Goal: Entertainment & Leisure: Browse casually

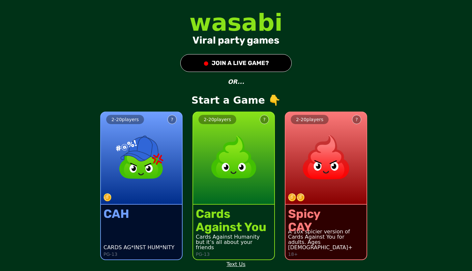
click at [241, 66] on button "● JOIN A LIVE GAME?" at bounding box center [236, 63] width 112 height 18
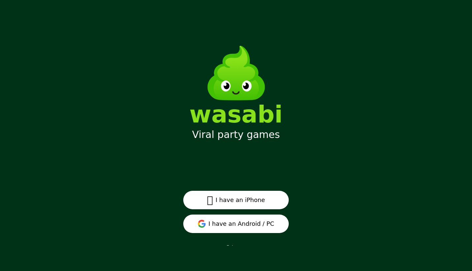
click at [257, 229] on button "I have an Android / PC" at bounding box center [236, 223] width 106 height 18
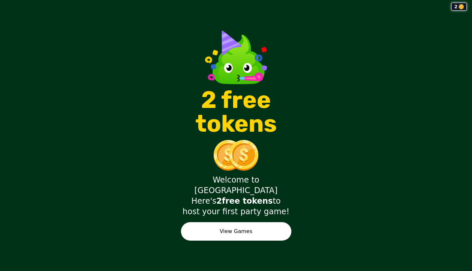
click at [277, 222] on button "View Games" at bounding box center [236, 231] width 111 height 18
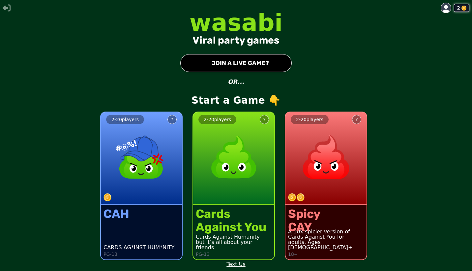
click at [442, 80] on div "2 wasabi Viral party games ● JOIN A LIVE GAME? OR... Start a Game 👇 2 - 20 play…" at bounding box center [236, 135] width 472 height 271
click at [237, 62] on button "● JOIN A LIVE GAME?" at bounding box center [236, 63] width 112 height 18
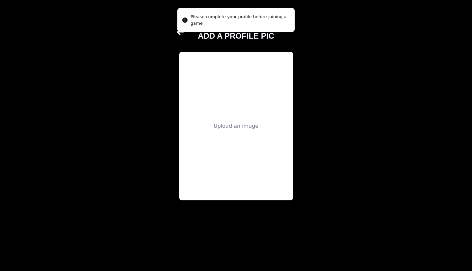
click at [253, 98] on div "Upload an image" at bounding box center [236, 126] width 114 height 148
